Goal: Find specific page/section: Find specific page/section

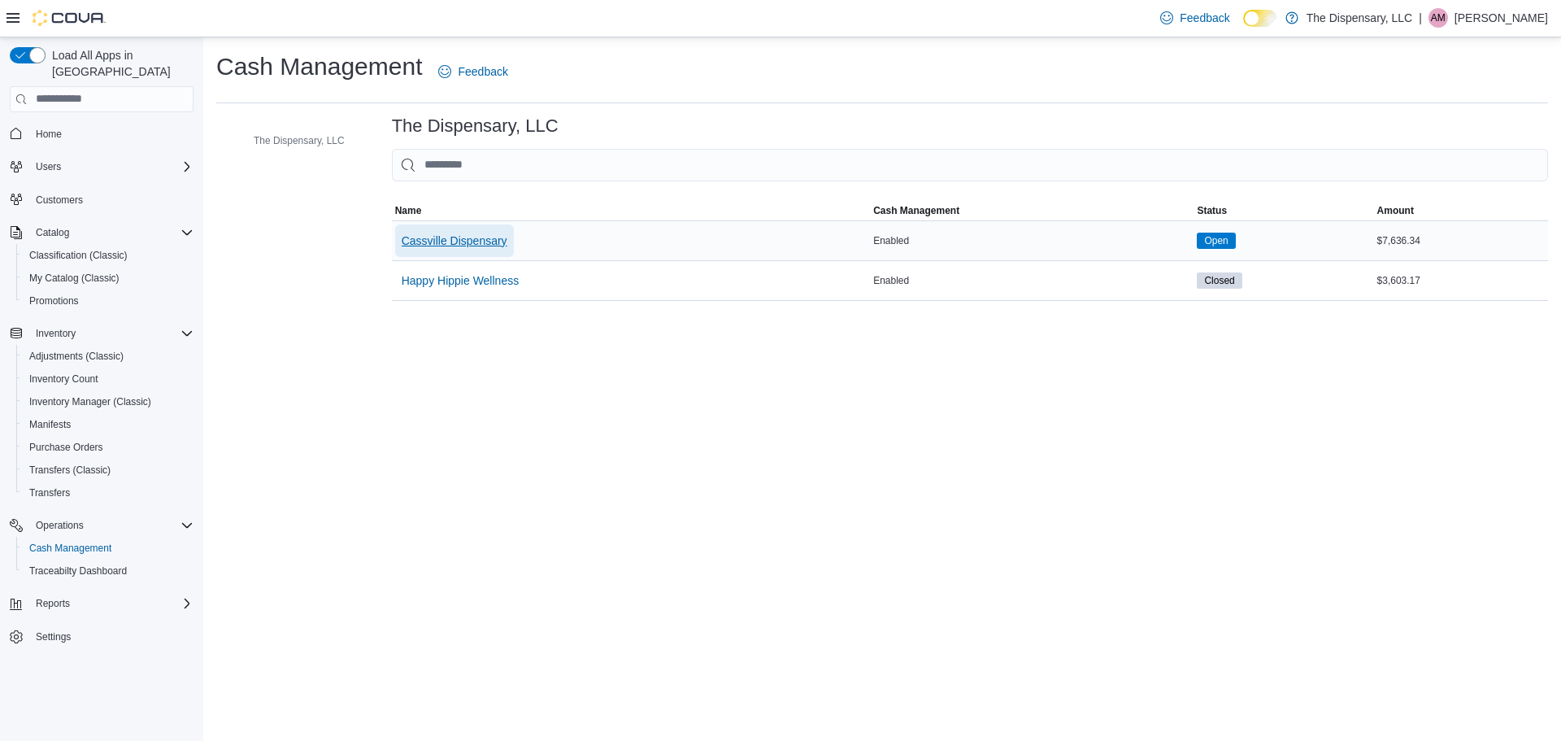
click at [454, 236] on span "Cassville Dispensary" at bounding box center [455, 241] width 106 height 16
